Goal: Task Accomplishment & Management: Use online tool/utility

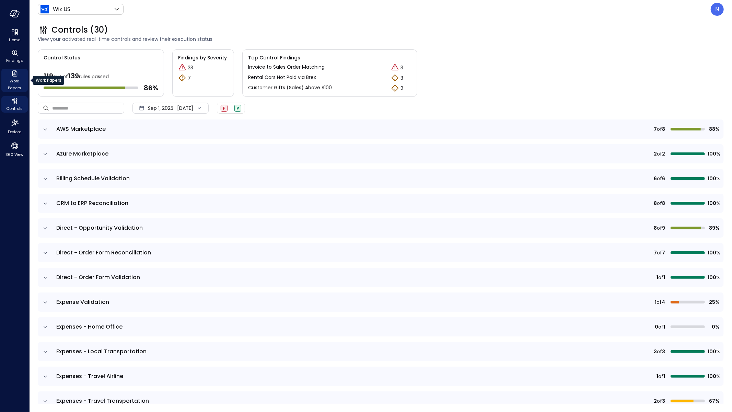
click at [16, 81] on span "Work Papers" at bounding box center [14, 85] width 21 height 14
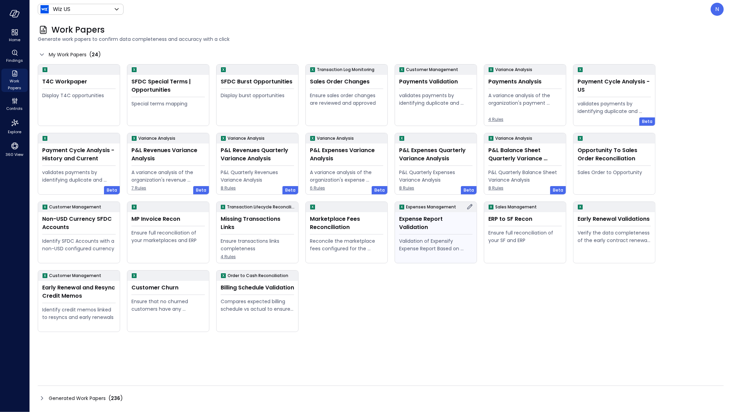
click at [424, 225] on div "Expense Report Validation Validation of Expensify Expense Report Based on policy" at bounding box center [436, 237] width 82 height 51
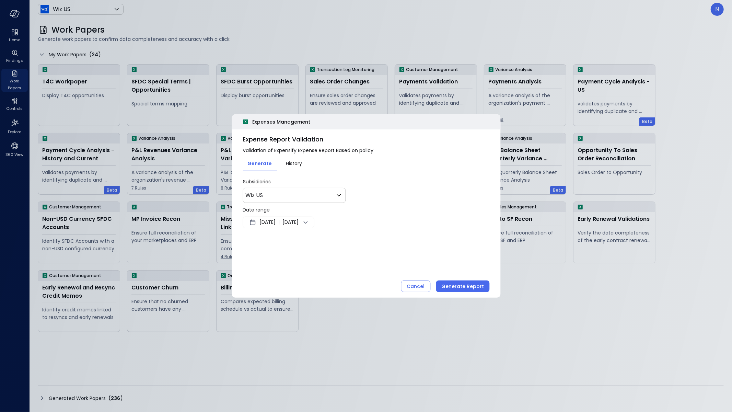
click at [267, 222] on span "[DATE]" at bounding box center [267, 222] width 16 height 8
click at [331, 238] on button "<" at bounding box center [330, 240] width 12 height 12
click at [282, 264] on button "1" at bounding box center [281, 264] width 8 height 8
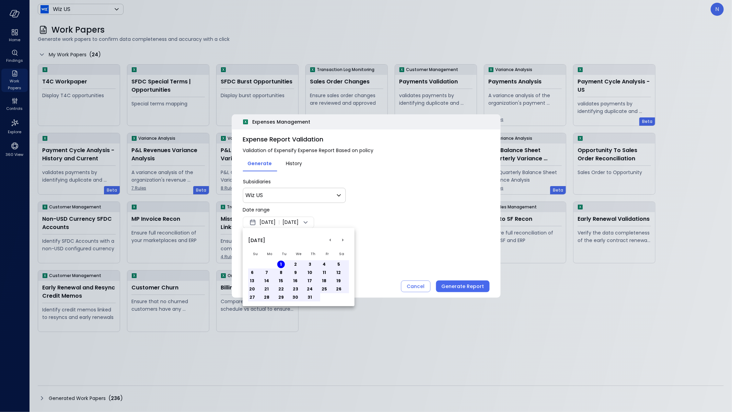
click at [333, 240] on button "<" at bounding box center [330, 240] width 12 height 12
click at [253, 264] on button "1" at bounding box center [252, 264] width 8 height 8
click at [442, 247] on div at bounding box center [366, 206] width 732 height 412
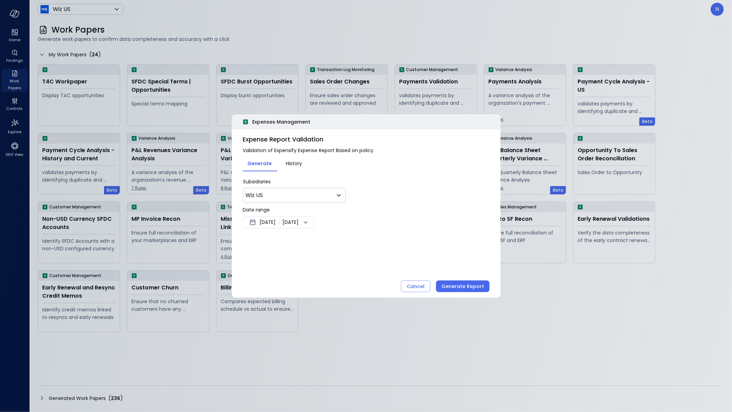
click at [462, 289] on div "Generate Report" at bounding box center [462, 286] width 43 height 9
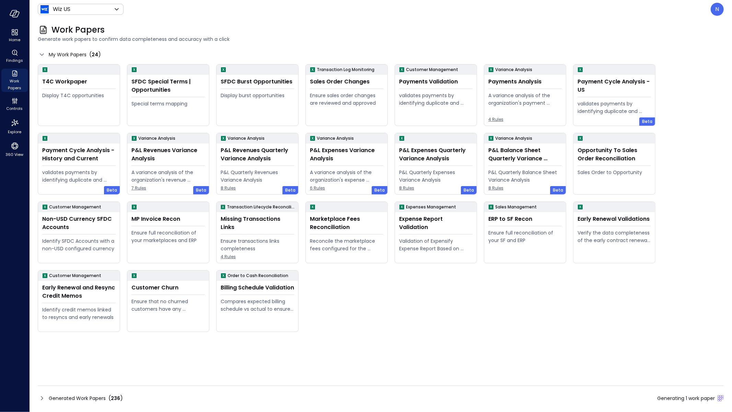
click at [42, 395] on icon at bounding box center [42, 398] width 8 height 8
click at [45, 395] on icon at bounding box center [42, 398] width 8 height 8
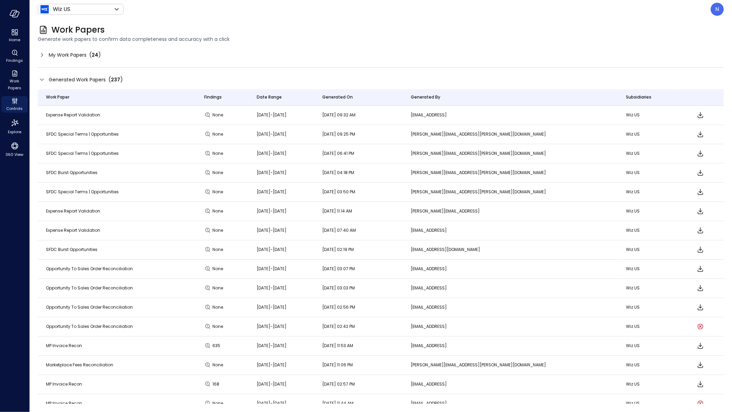
click at [696, 116] on div at bounding box center [700, 115] width 30 height 8
click at [691, 120] on td at bounding box center [700, 115] width 47 height 19
click at [697, 117] on icon "Download" at bounding box center [699, 115] width 5 height 6
click at [16, 61] on span "Findings" at bounding box center [14, 60] width 17 height 7
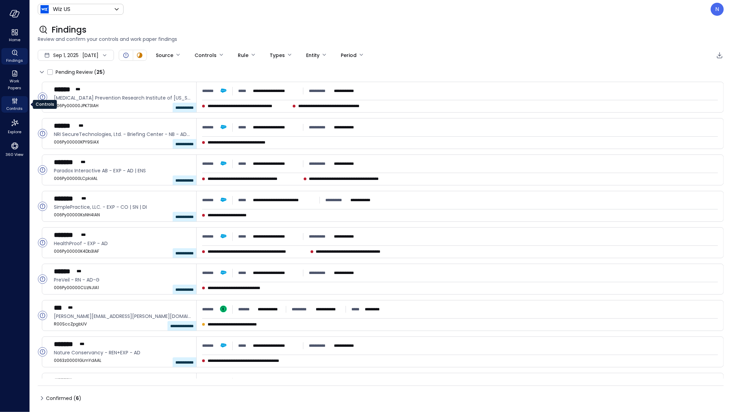
click at [15, 110] on span "Controls" at bounding box center [15, 108] width 16 height 7
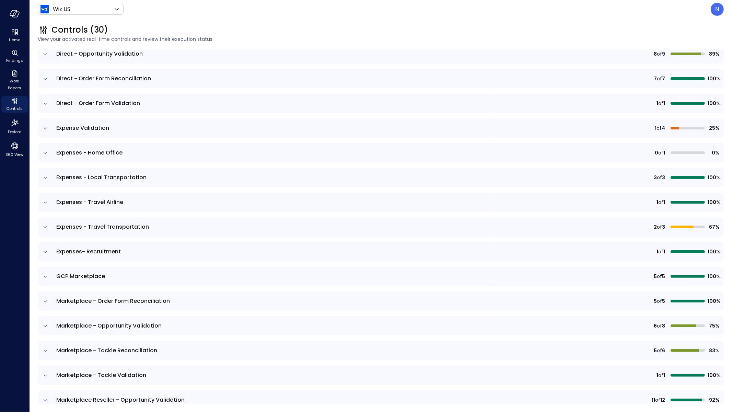
scroll to position [254, 0]
